Goal: Find contact information: Find contact information

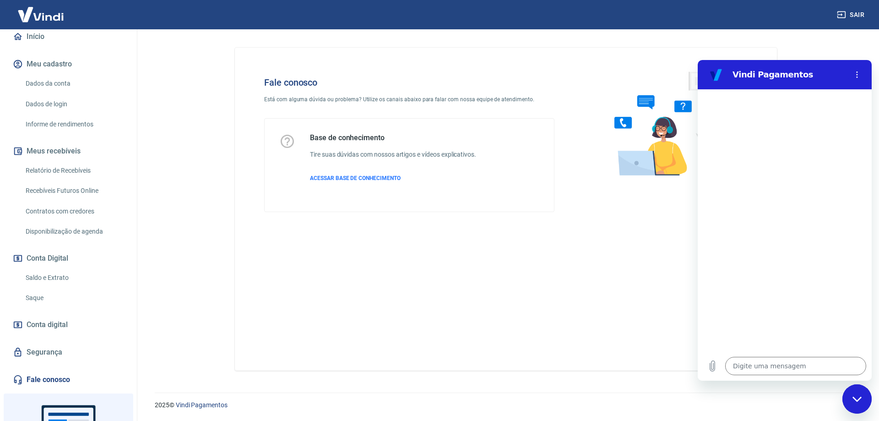
scroll to position [168, 0]
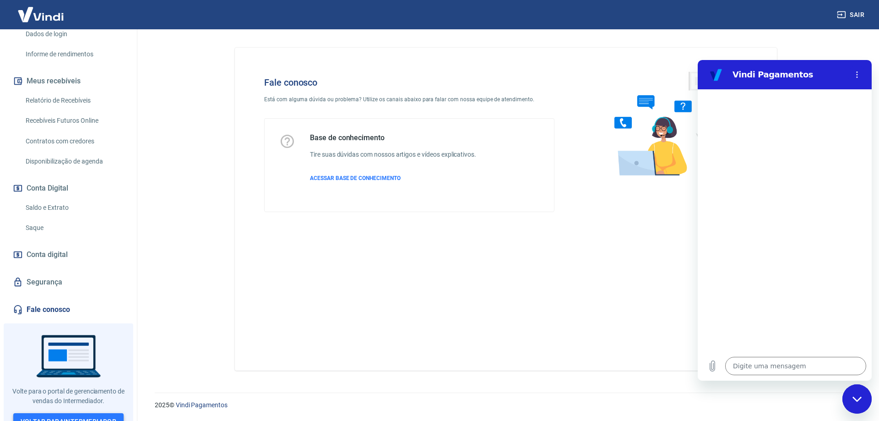
click at [88, 413] on link "Voltar para Intermediador" at bounding box center [68, 421] width 111 height 17
